Goal: Transaction & Acquisition: Obtain resource

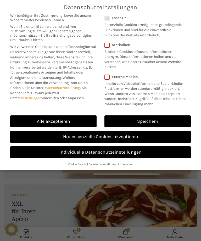
click at [47, 120] on link "Alle akzeptieren" at bounding box center [53, 121] width 86 height 12
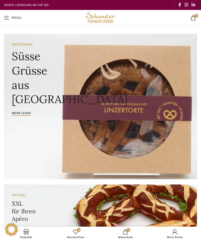
checkbox input "true"
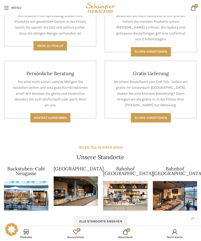
scroll to position [364, 0]
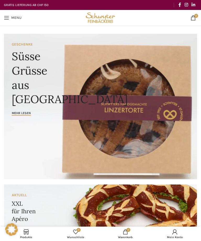
scroll to position [27, 0]
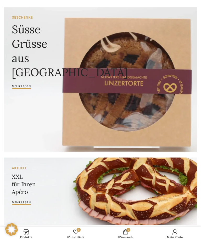
click at [160, 101] on link "Banner link" at bounding box center [100, 79] width 193 height 145
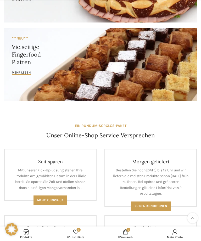
scroll to position [229, 0]
click at [99, 239] on link "0 Wunschliste" at bounding box center [76, 233] width 50 height 12
